Goal: Navigation & Orientation: Find specific page/section

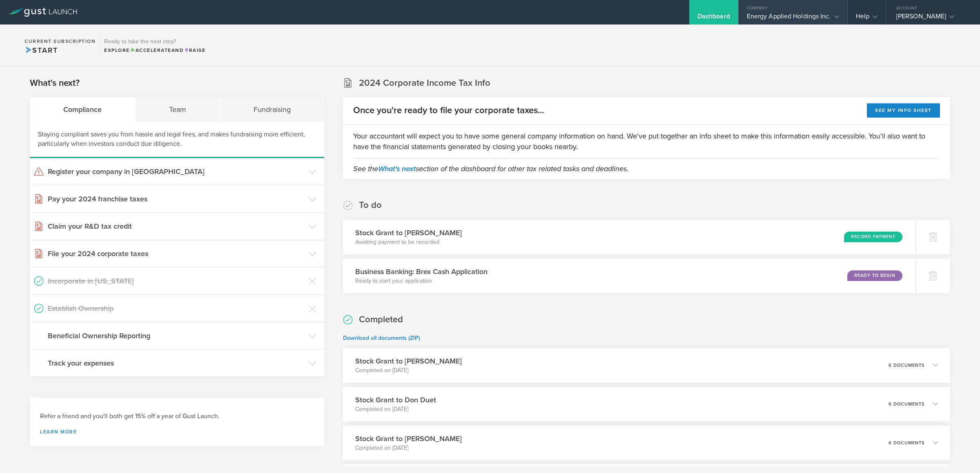
click at [782, 17] on div "Energy Applied Holdings Inc." at bounding box center [793, 18] width 92 height 12
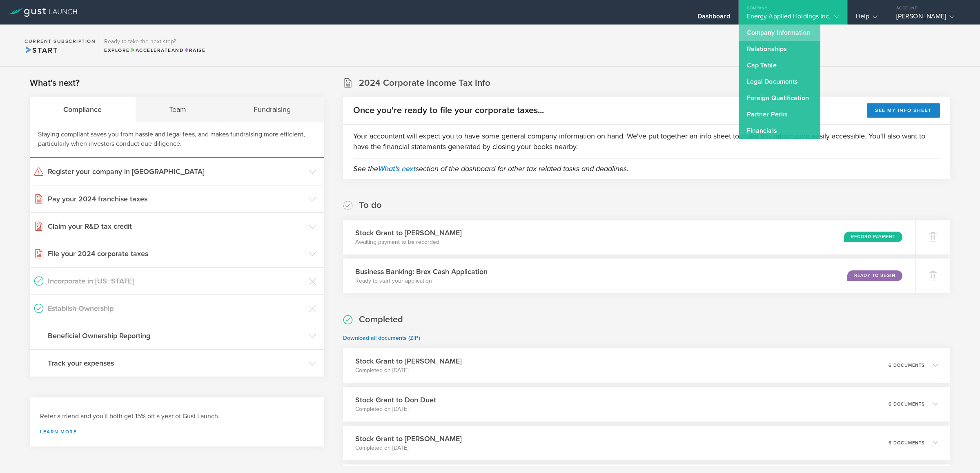
click at [781, 35] on link "Company Information" at bounding box center [780, 33] width 82 height 16
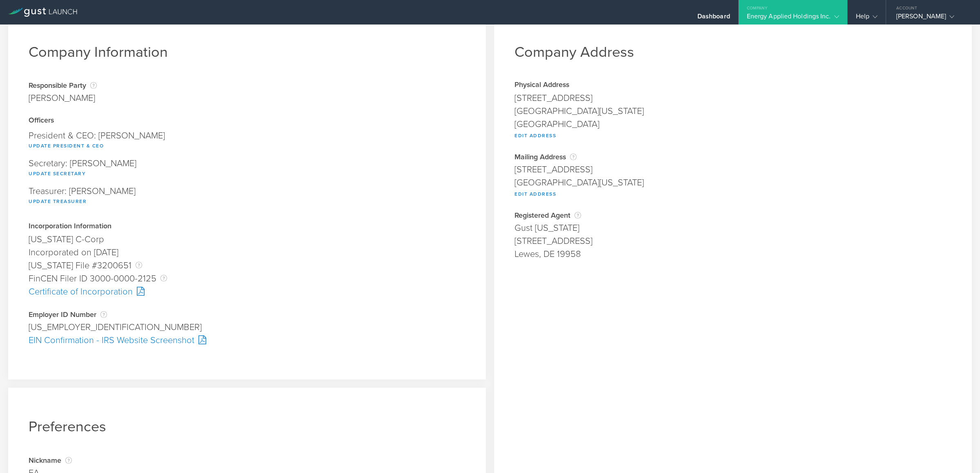
scroll to position [7, 0]
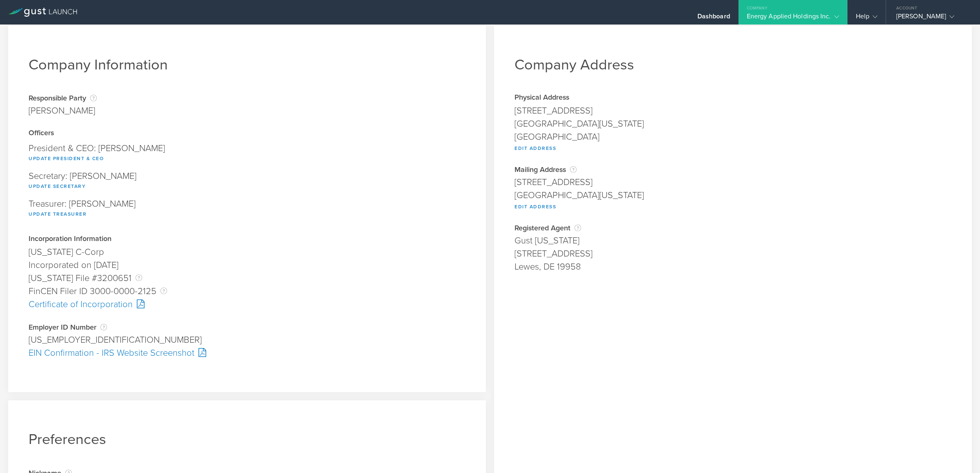
click at [826, 16] on div "Energy Applied Holdings Inc." at bounding box center [793, 18] width 92 height 12
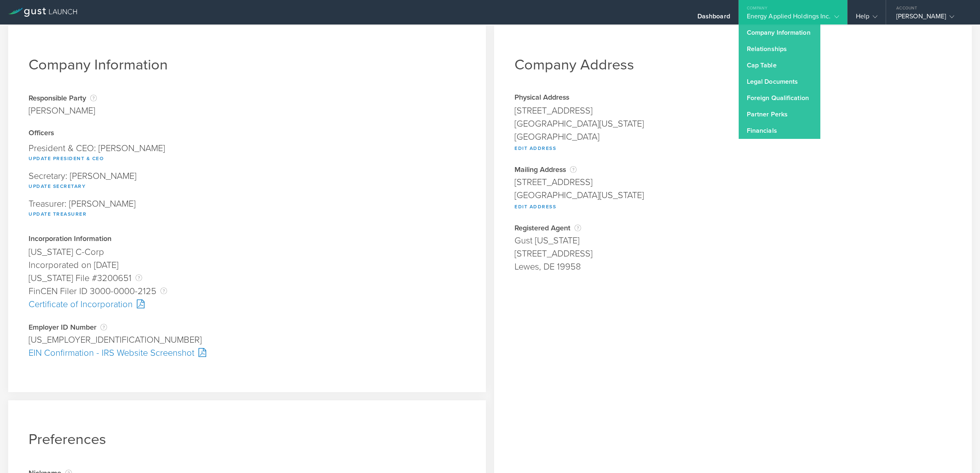
click at [826, 16] on div "Energy Applied Holdings Inc." at bounding box center [793, 18] width 92 height 12
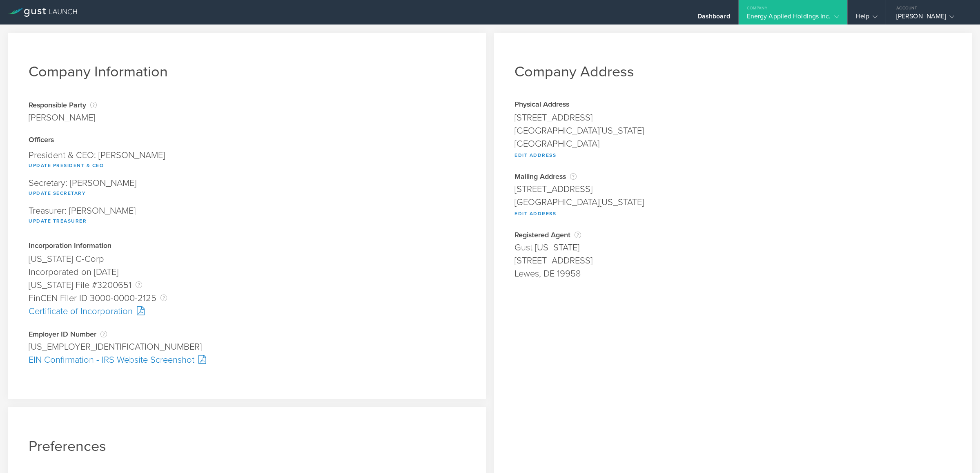
click at [831, 14] on gust-icon at bounding box center [835, 16] width 8 height 8
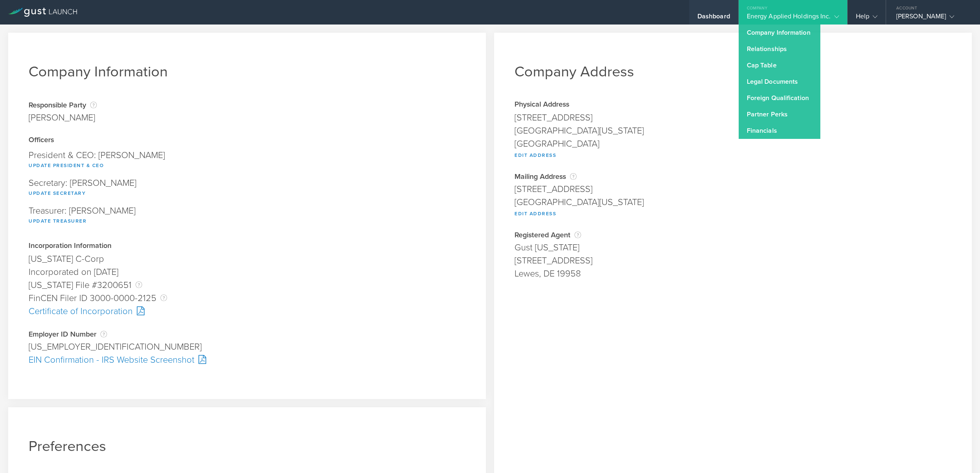
click at [717, 16] on div "Dashboard" at bounding box center [714, 18] width 33 height 12
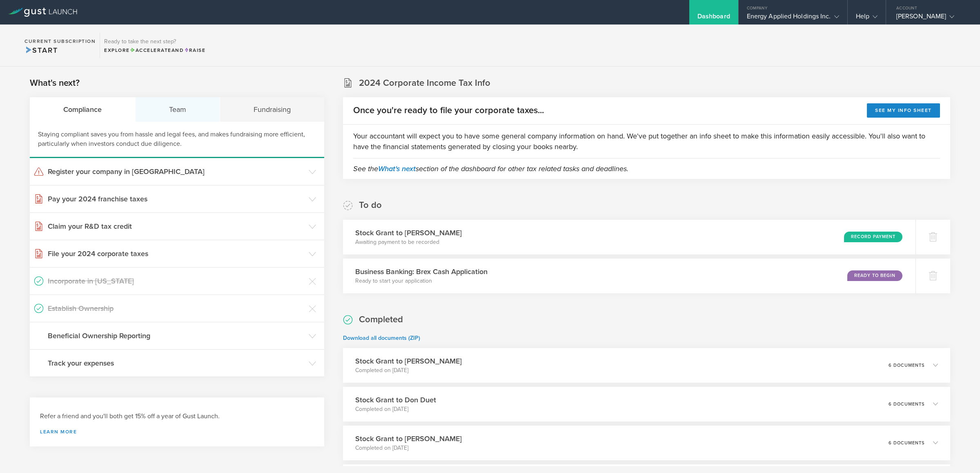
click at [210, 119] on div "Team" at bounding box center [178, 109] width 85 height 25
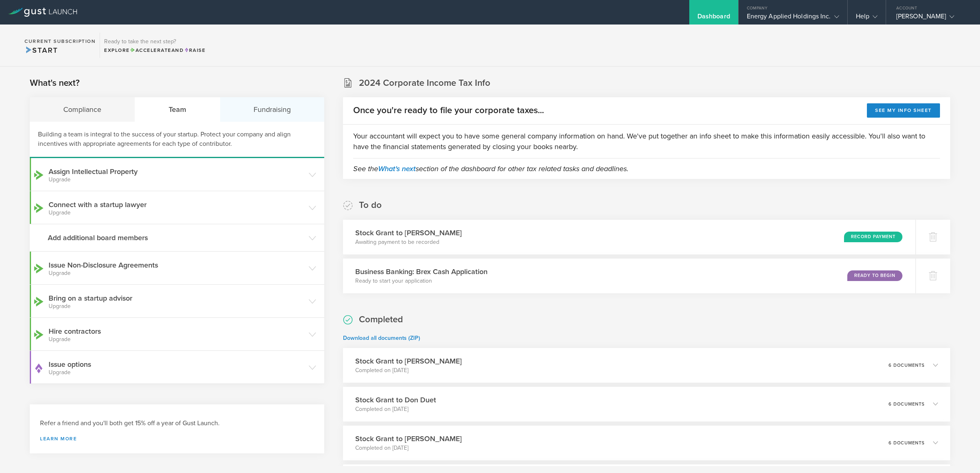
click at [274, 115] on div "Fundraising" at bounding box center [272, 109] width 104 height 25
